Goal: Task Accomplishment & Management: Complete application form

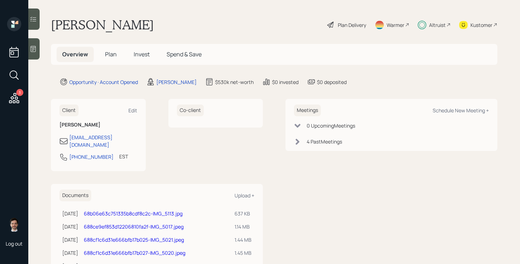
click at [113, 51] on span "Plan" at bounding box center [111, 54] width 12 height 8
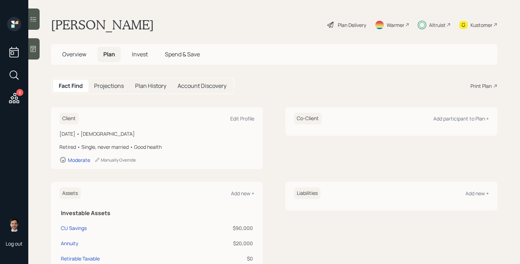
click at [137, 55] on span "Invest" at bounding box center [140, 54] width 16 height 8
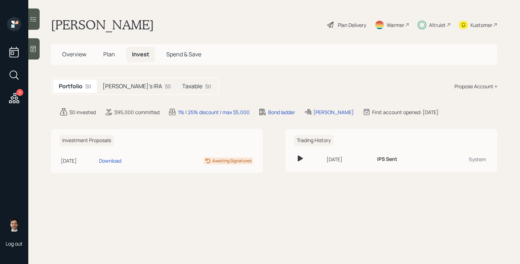
click at [123, 88] on h5 "[PERSON_NAME]'s IRA" at bounding box center [132, 86] width 59 height 7
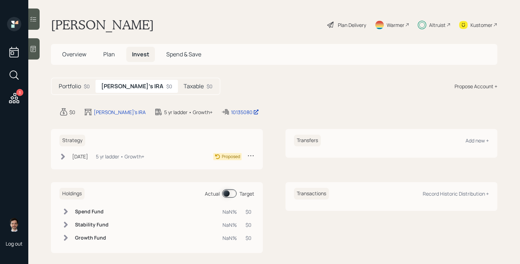
click at [178, 90] on div "Taxable $0" at bounding box center [198, 86] width 40 height 13
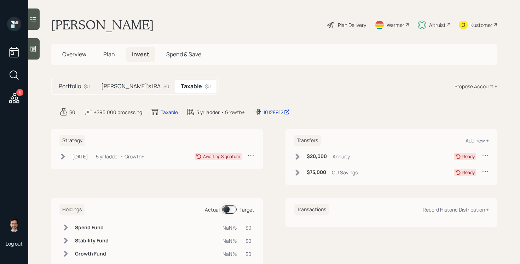
click at [127, 87] on h5 "[PERSON_NAME]'s IRA" at bounding box center [130, 86] width 59 height 7
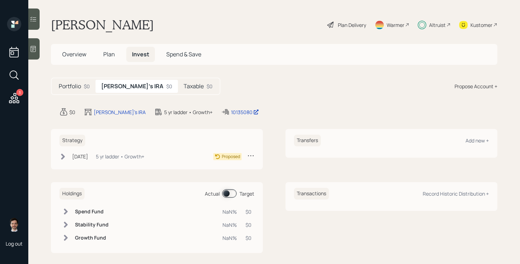
click at [62, 155] on icon at bounding box center [63, 156] width 4 height 6
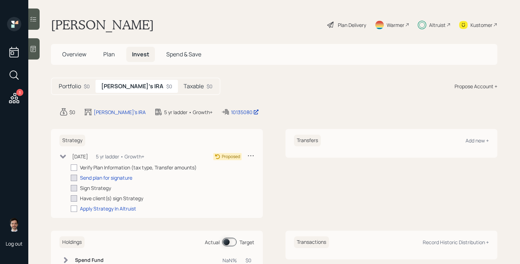
click at [184, 84] on h5 "Taxable" at bounding box center [194, 86] width 20 height 7
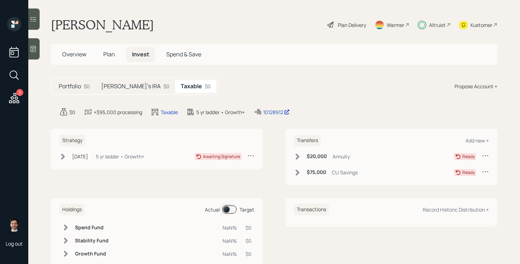
click at [64, 157] on icon at bounding box center [63, 156] width 4 height 6
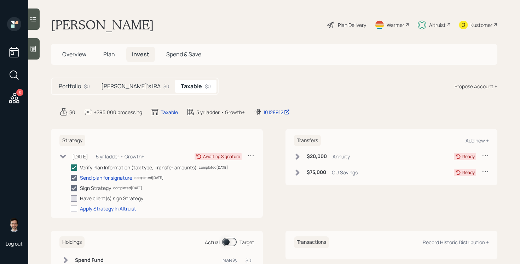
click at [116, 89] on h5 "[PERSON_NAME]'s IRA" at bounding box center [130, 86] width 59 height 7
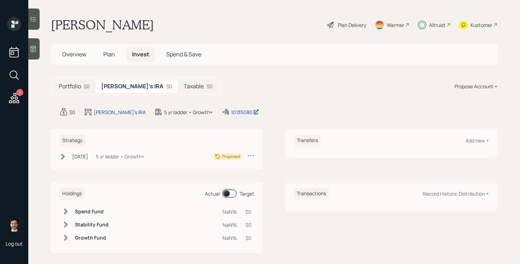
click at [184, 89] on h5 "Taxable" at bounding box center [194, 86] width 20 height 7
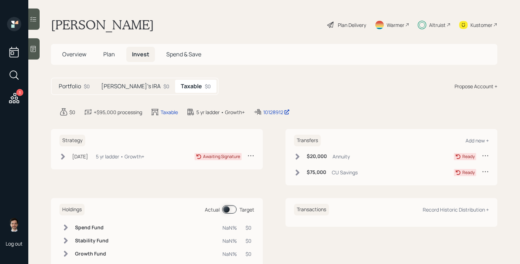
click at [115, 85] on h5 "[PERSON_NAME]'s IRA" at bounding box center [130, 86] width 59 height 7
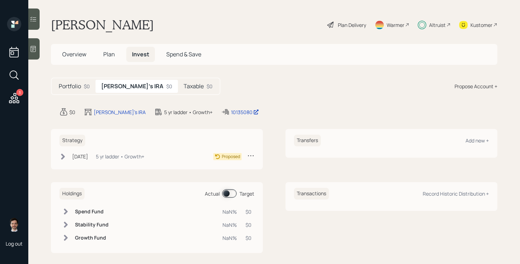
click at [62, 156] on icon at bounding box center [62, 156] width 7 height 7
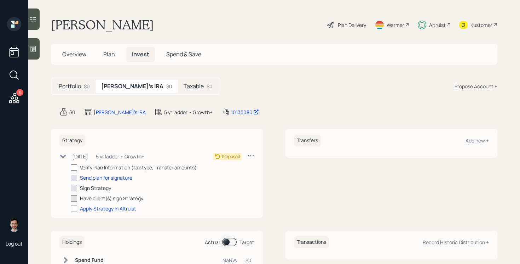
click at [76, 167] on div at bounding box center [74, 167] width 6 height 6
click at [71, 167] on input "checkbox" at bounding box center [70, 167] width 0 height 0
checkbox input "true"
click at [109, 179] on div "Send plan for signature" at bounding box center [106, 177] width 52 height 7
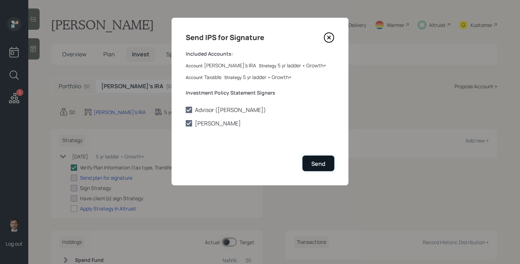
click at [319, 167] on div "Send" at bounding box center [318, 164] width 14 height 8
checkbox input "true"
